Goal: Task Accomplishment & Management: Use online tool/utility

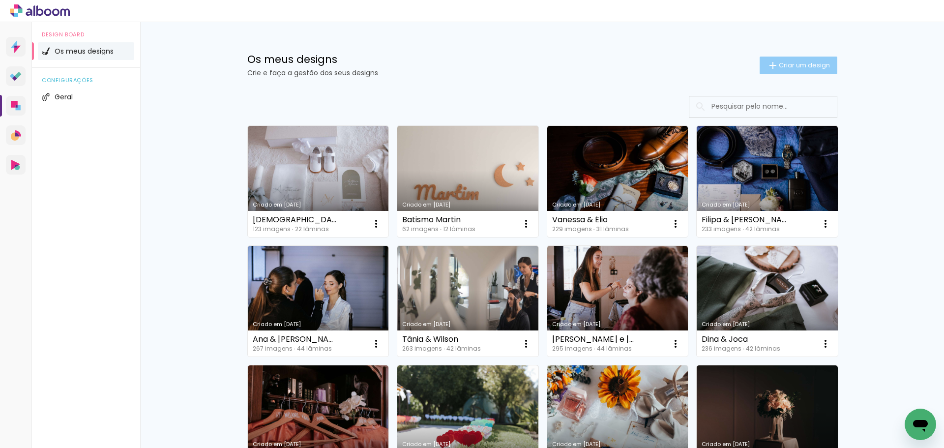
click at [814, 65] on span "Criar um design" at bounding box center [804, 65] width 51 height 6
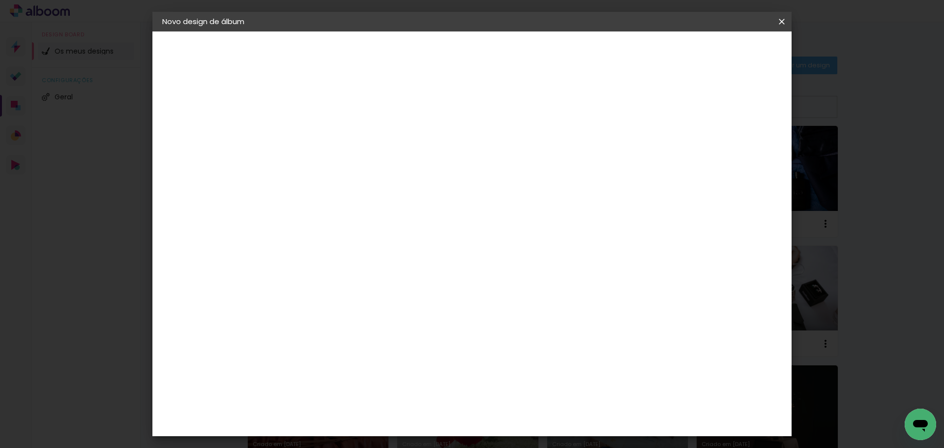
click at [323, 136] on input at bounding box center [323, 131] width 0 height 15
type input "Natal2025"
type paper-input "Natal2025"
click at [0, 0] on slot "Avançar" at bounding box center [0, 0] width 0 height 0
click at [0, 0] on slot "Tamanho Livre" at bounding box center [0, 0] width 0 height 0
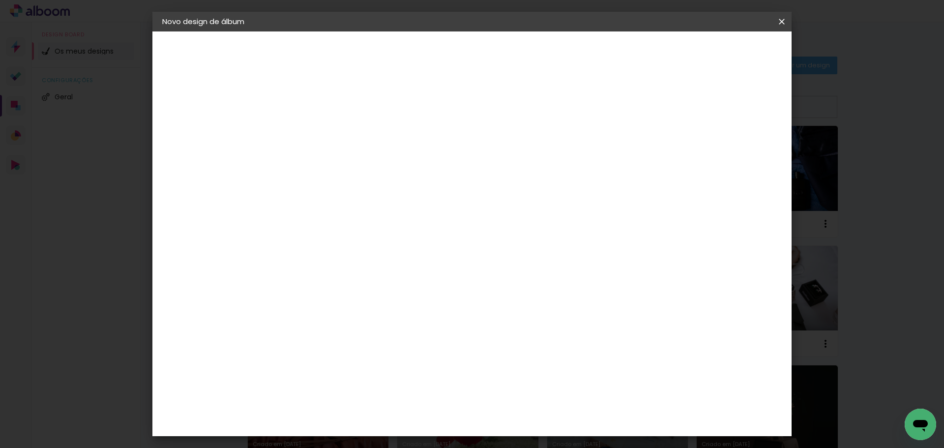
click at [0, 0] on slot "Avançar" at bounding box center [0, 0] width 0 height 0
click at [720, 53] on span "Iniciar design" at bounding box center [697, 52] width 45 height 7
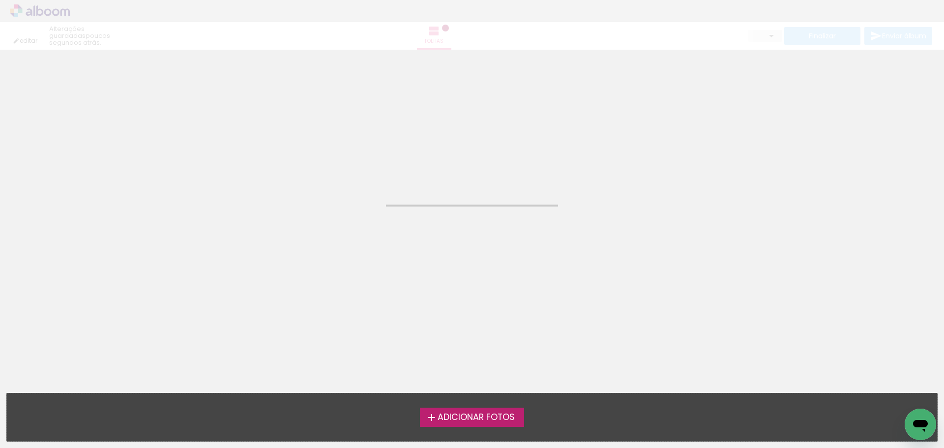
click at [488, 422] on span "Adicionar Fotos" at bounding box center [475, 417] width 77 height 9
click at [0, 0] on input "file" at bounding box center [0, 0] width 0 height 0
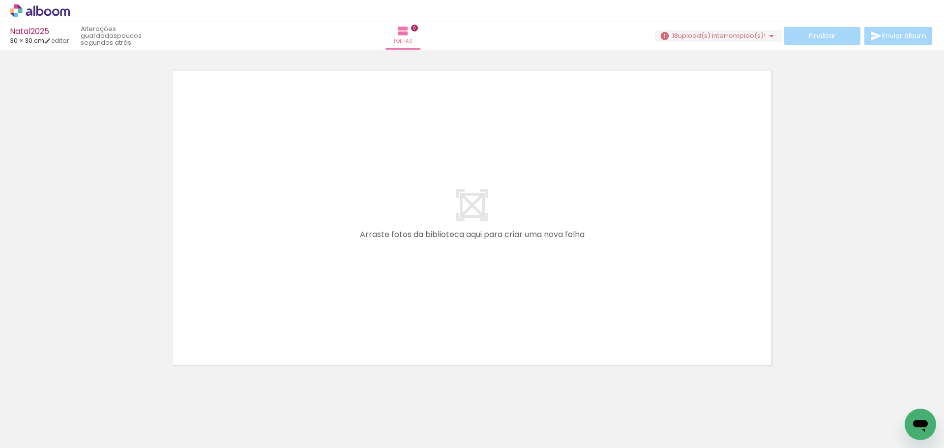
scroll to position [0, 2278]
click at [732, 35] on span "upload(s) interrompido(s)!" at bounding box center [721, 35] width 87 height 9
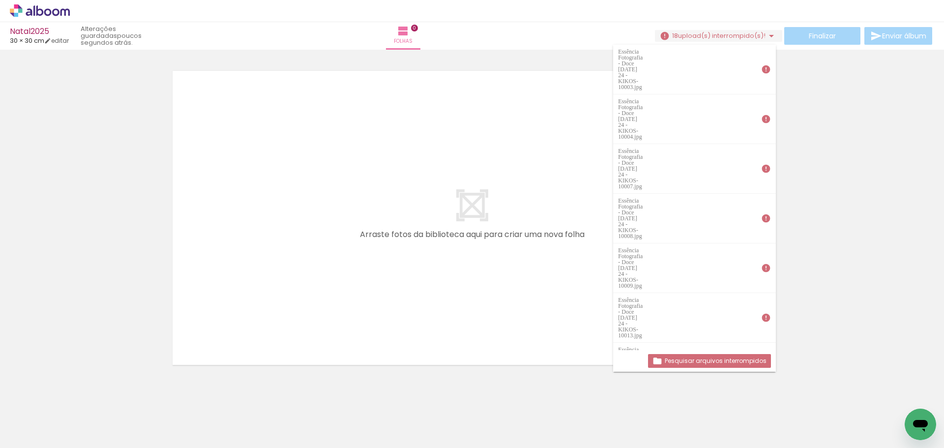
scroll to position [0, 0]
click at [46, 8] on icon at bounding box center [40, 10] width 60 height 13
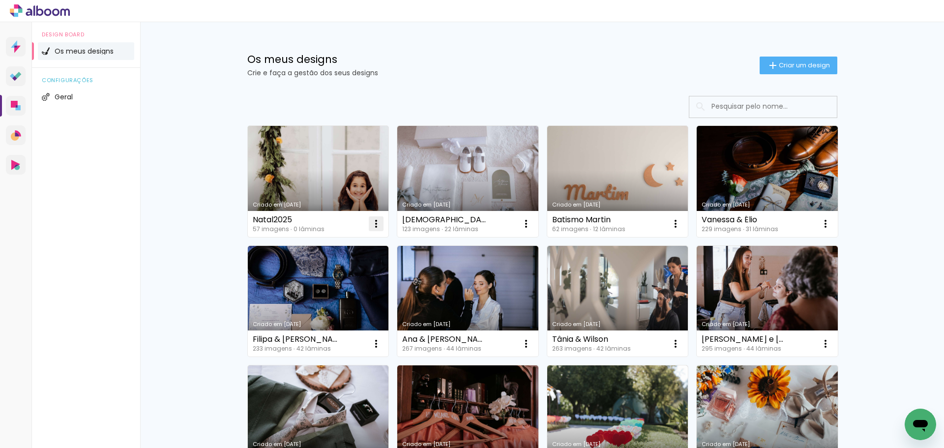
click at [370, 226] on iron-icon at bounding box center [376, 224] width 12 height 12
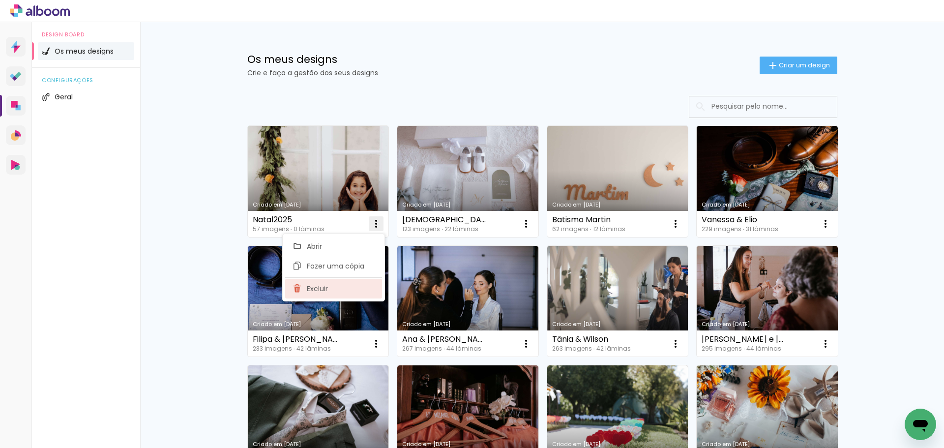
click at [330, 291] on paper-item "Excluir" at bounding box center [333, 289] width 97 height 20
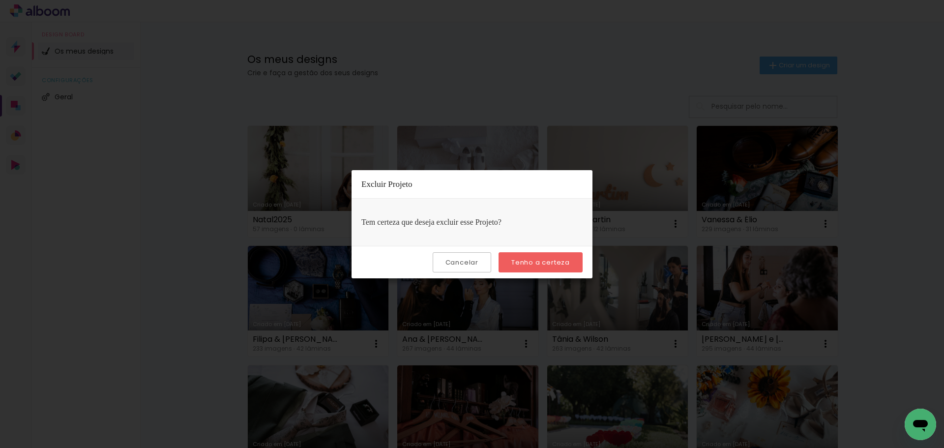
click at [0, 0] on slot "Tenho a certeza" at bounding box center [0, 0] width 0 height 0
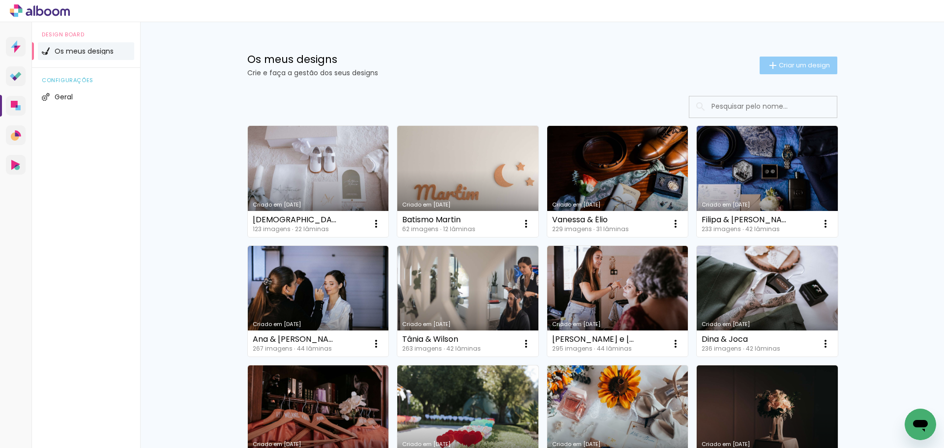
click at [778, 72] on paper-button "Criar um design" at bounding box center [798, 66] width 78 height 18
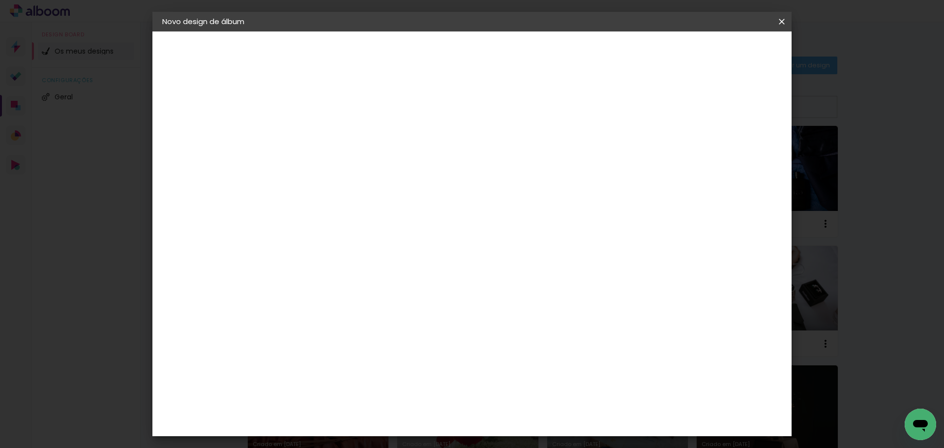
click at [323, 134] on input at bounding box center [323, 131] width 0 height 15
type input "Natal 2025"
type paper-input "Natal 2025"
click at [424, 53] on link "Avançar" at bounding box center [397, 52] width 53 height 17
click at [467, 143] on paper-item "Tamanho Livre" at bounding box center [430, 152] width 74 height 26
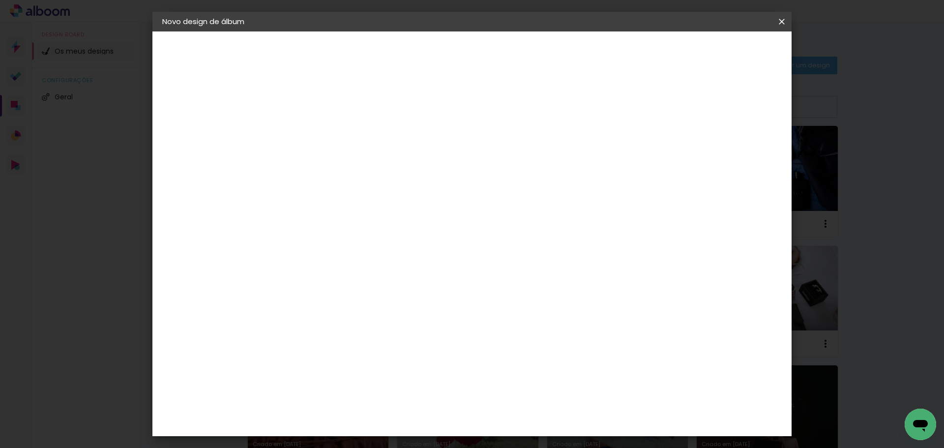
click at [0, 0] on slot "Avançar" at bounding box center [0, 0] width 0 height 0
click at [720, 55] on span "Iniciar design" at bounding box center [697, 52] width 45 height 7
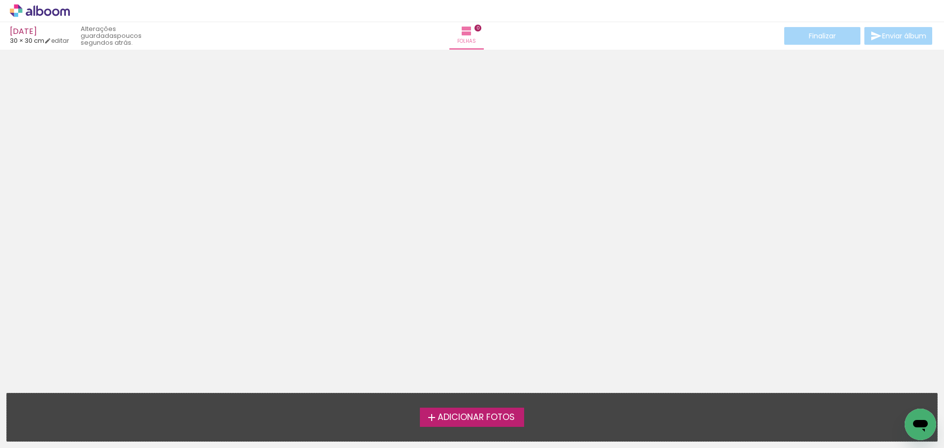
click at [518, 420] on label "Adicionar Fotos" at bounding box center [472, 416] width 105 height 19
click at [0, 0] on input "file" at bounding box center [0, 0] width 0 height 0
